Goal: Navigation & Orientation: Find specific page/section

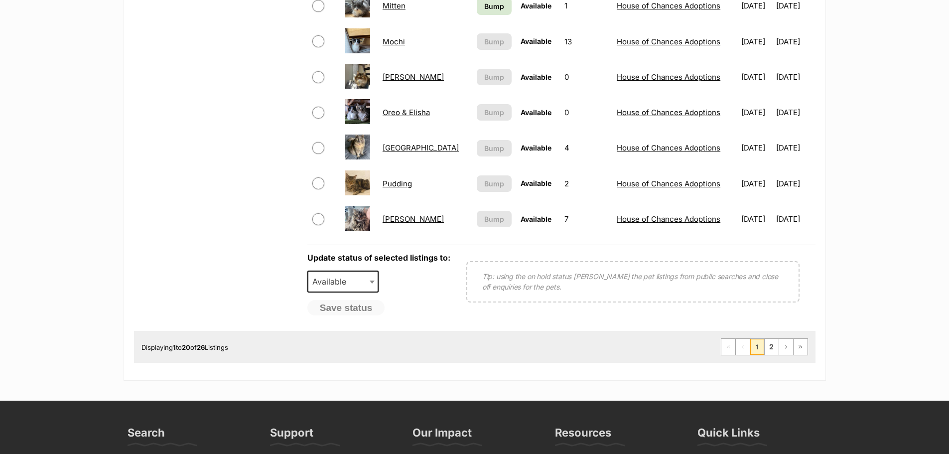
scroll to position [747, 0]
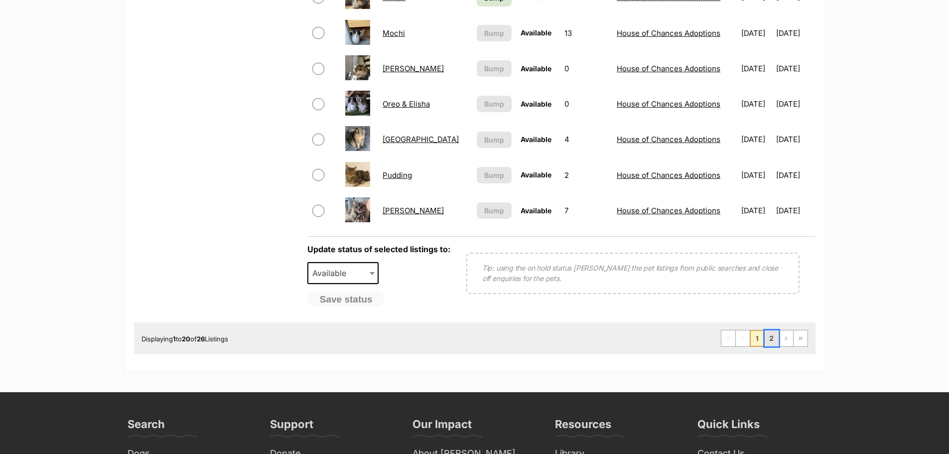
click at [770, 337] on link "2" at bounding box center [772, 338] width 14 height 16
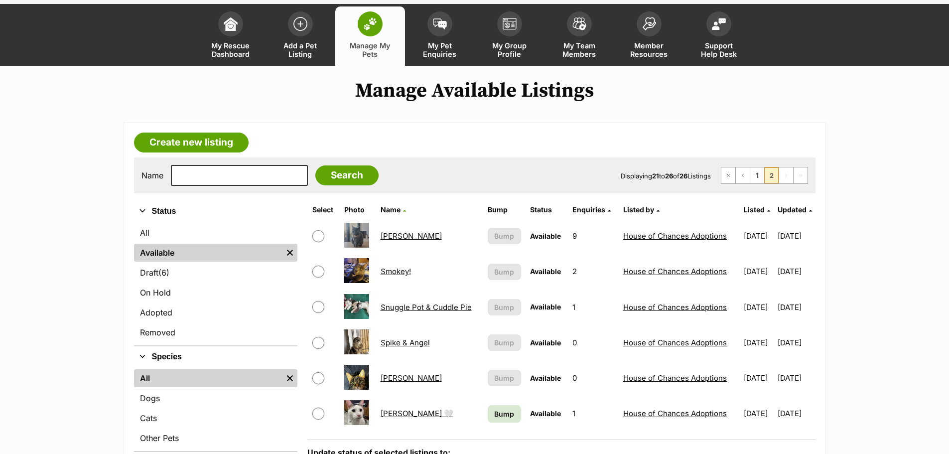
scroll to position [100, 0]
